Goal: Information Seeking & Learning: Understand process/instructions

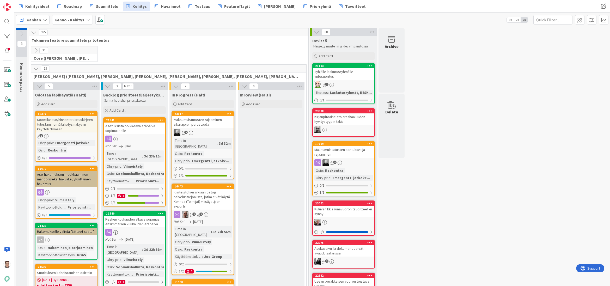
click at [37, 68] on icon at bounding box center [36, 69] width 6 height 6
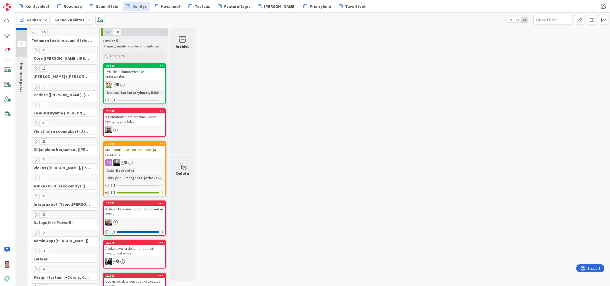
click at [35, 142] on icon at bounding box center [36, 142] width 6 height 6
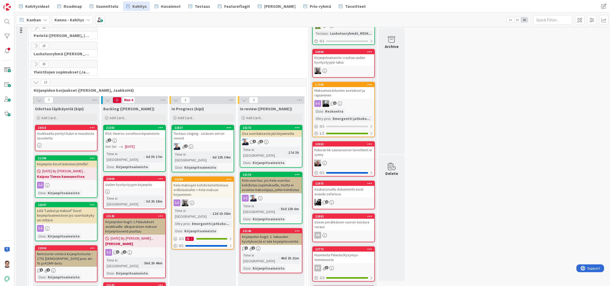
scroll to position [78, 0]
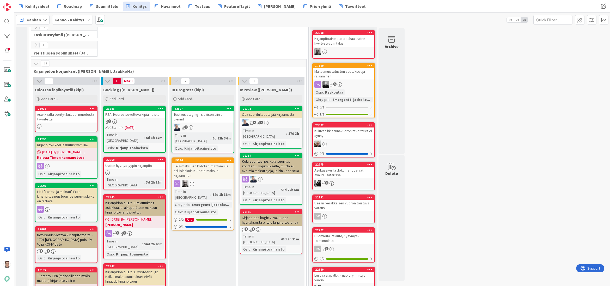
click at [199, 163] on div "Kela-maksujen kohdistumattomuus erillislaskuihin + Kela-maksun kirjaaminen" at bounding box center [203, 171] width 62 height 16
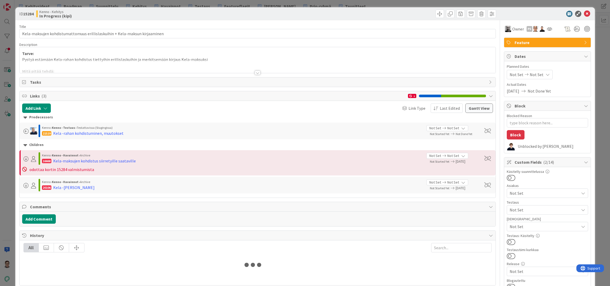
type textarea "x"
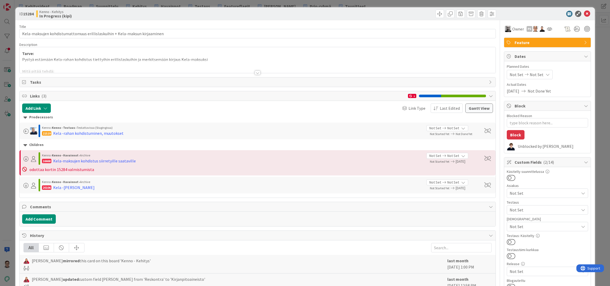
click at [255, 74] on div at bounding box center [258, 73] width 6 height 4
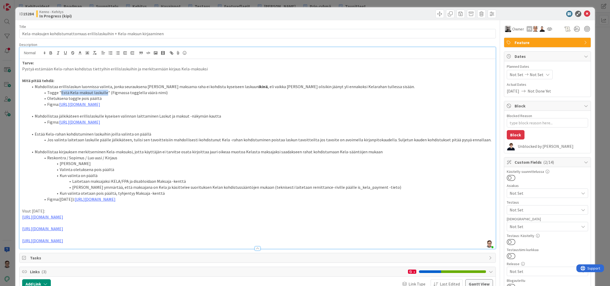
drag, startPoint x: 60, startPoint y: 92, endPoint x: 104, endPoint y: 95, distance: 44.4
click at [104, 95] on li "Togge "Estä Kela-maksut laskulle" (Figmassa togglella väärä nimi)" at bounding box center [260, 93] width 464 height 6
copy li "Estä Kela-maksut laskulle"
drag, startPoint x: 117, startPoint y: 285, endPoint x: 203, endPoint y: 264, distance: 88.4
click at [117, 163] on div at bounding box center [139, 283] width 172 height 9
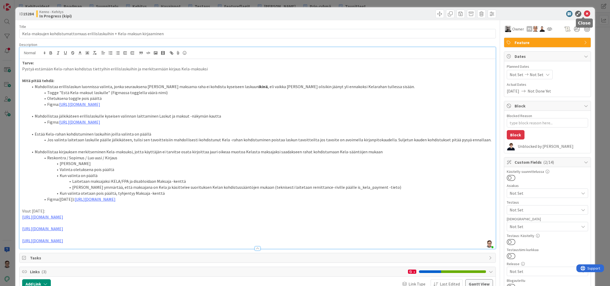
click at [309, 16] on icon at bounding box center [587, 14] width 6 height 6
